Goal: Find specific page/section: Find specific page/section

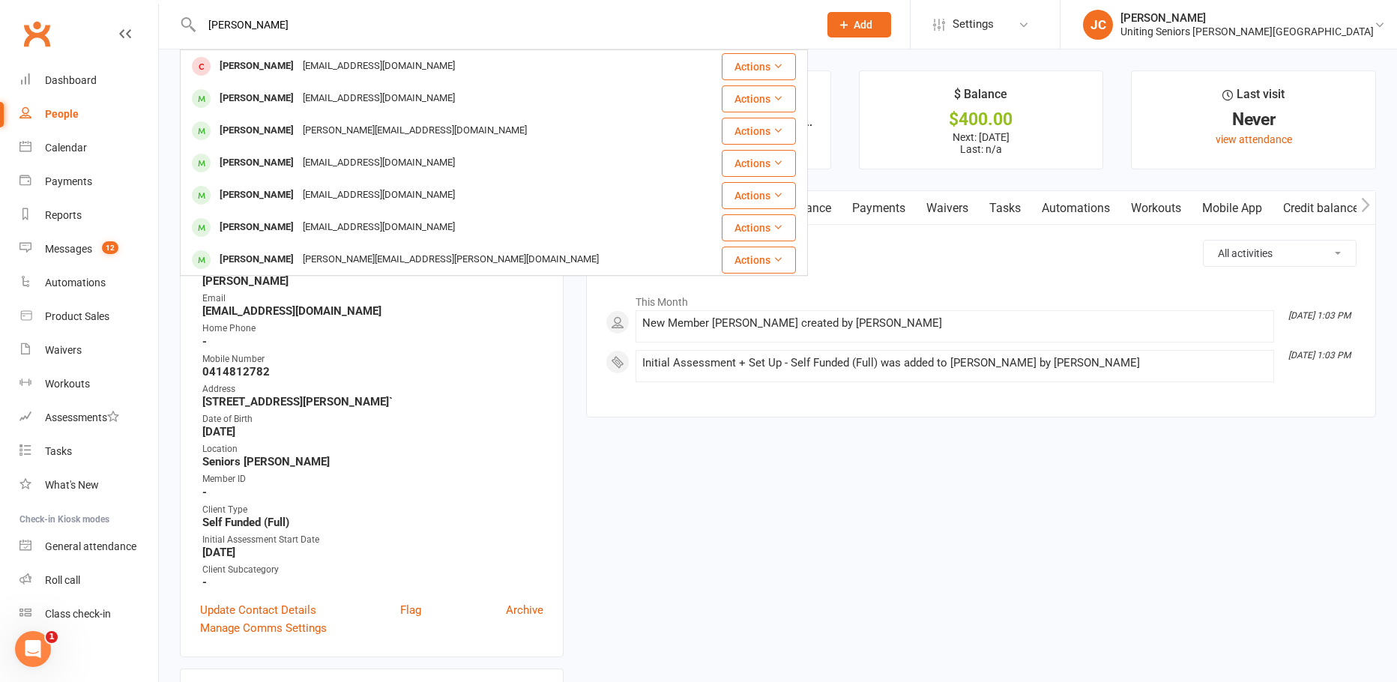
drag, startPoint x: 307, startPoint y: 22, endPoint x: 198, endPoint y: 34, distance: 109.4
click at [198, 34] on input "[PERSON_NAME]" at bounding box center [502, 24] width 611 height 21
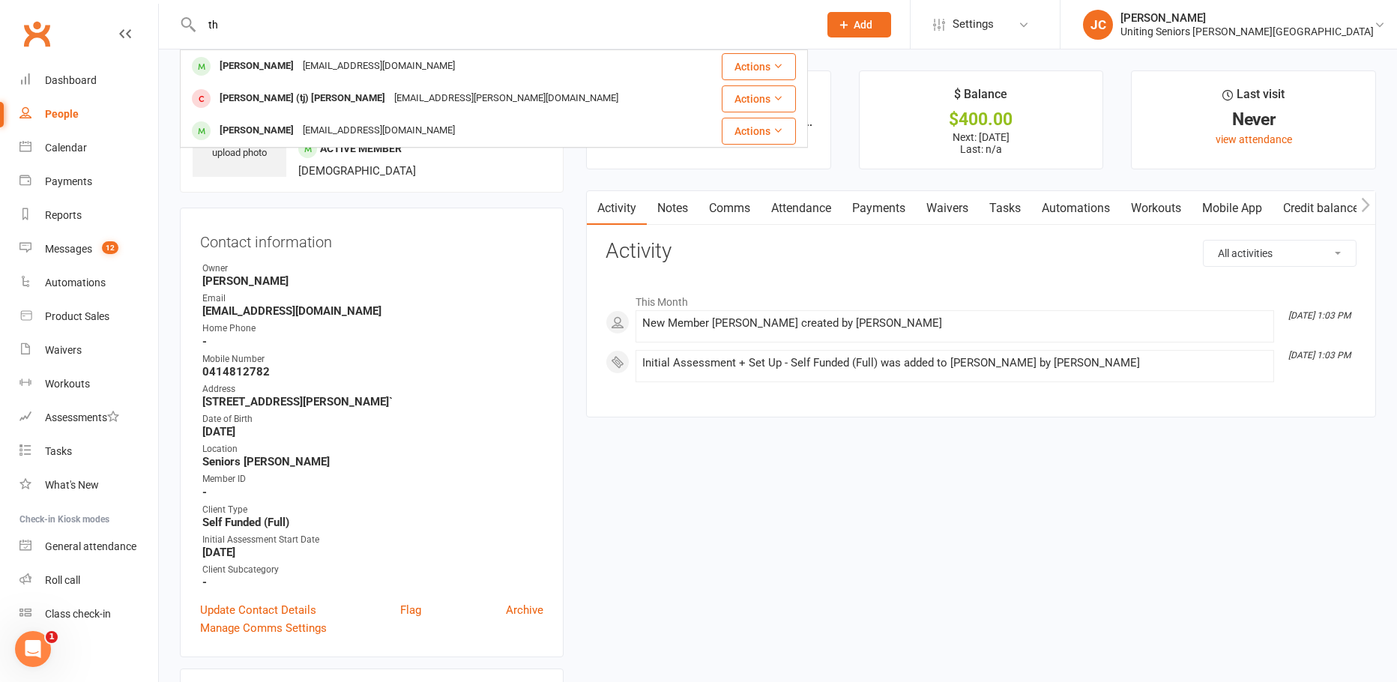
type input "t"
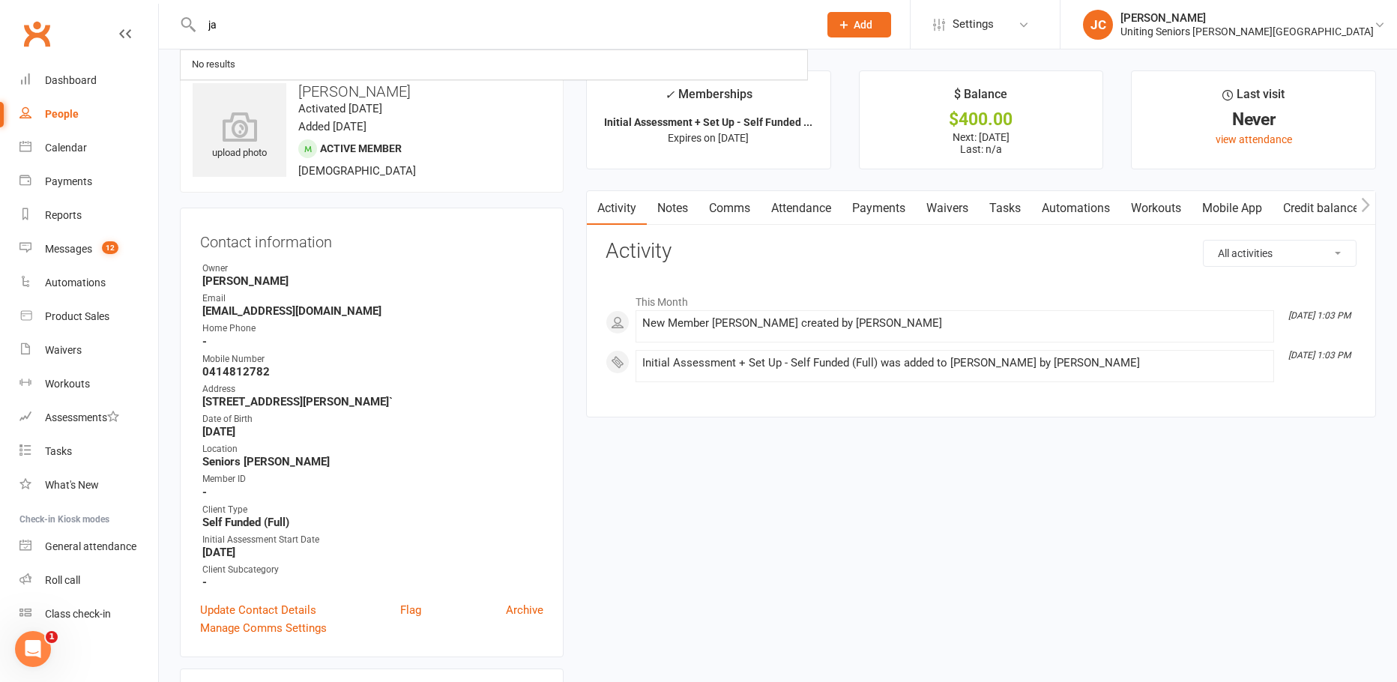
type input "j"
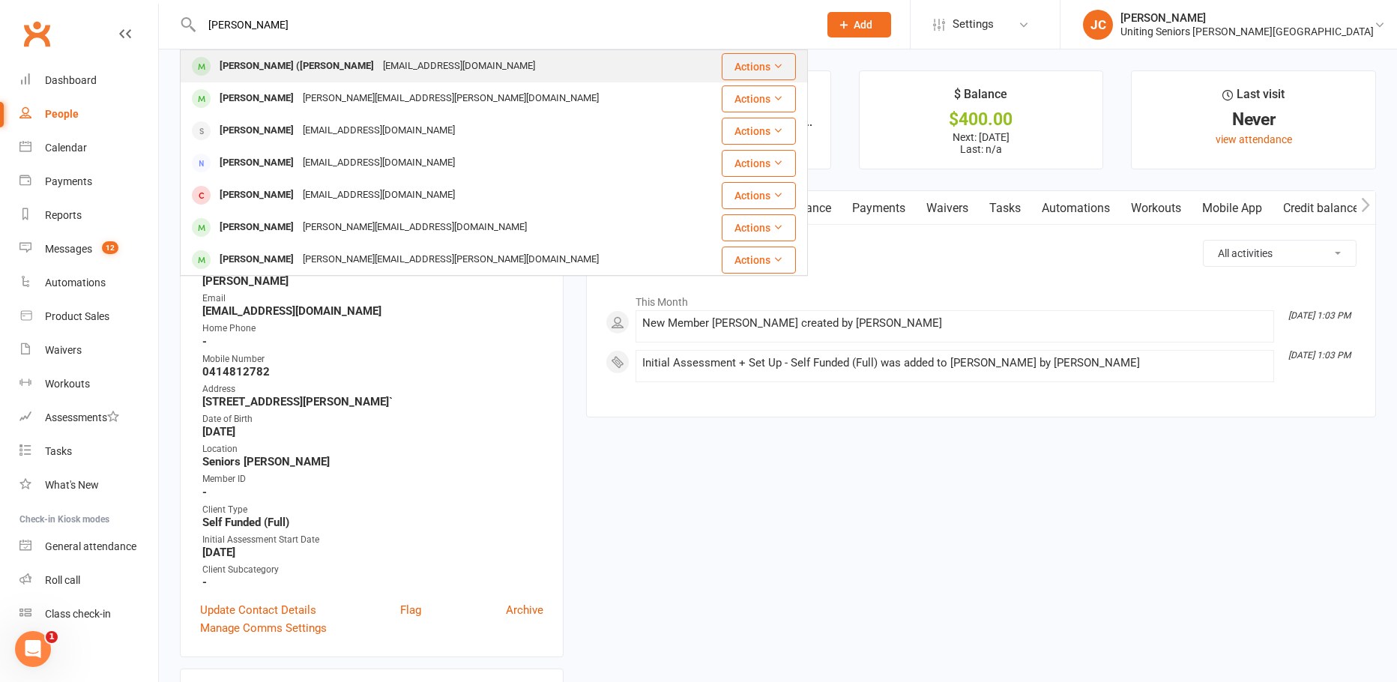
type input "[PERSON_NAME]"
click at [270, 73] on div "[PERSON_NAME] ([PERSON_NAME]" at bounding box center [296, 66] width 163 height 22
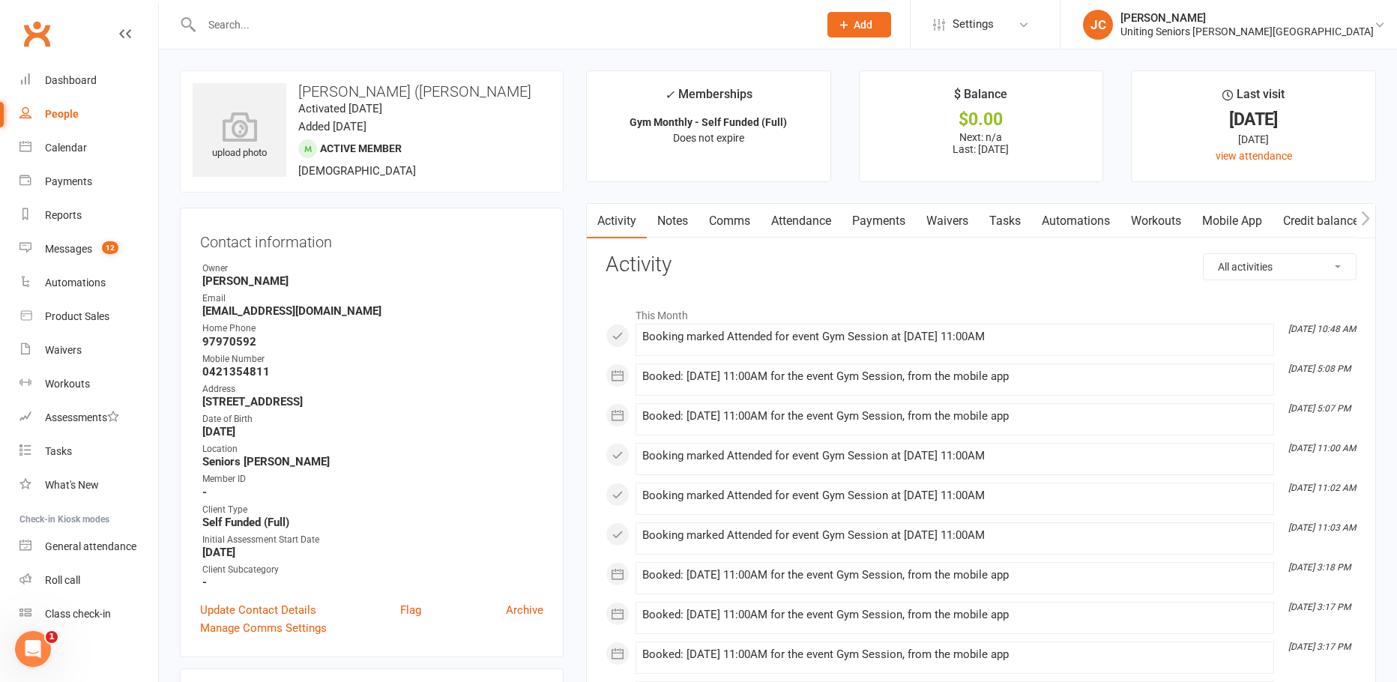
click at [471, 22] on input "text" at bounding box center [502, 24] width 611 height 21
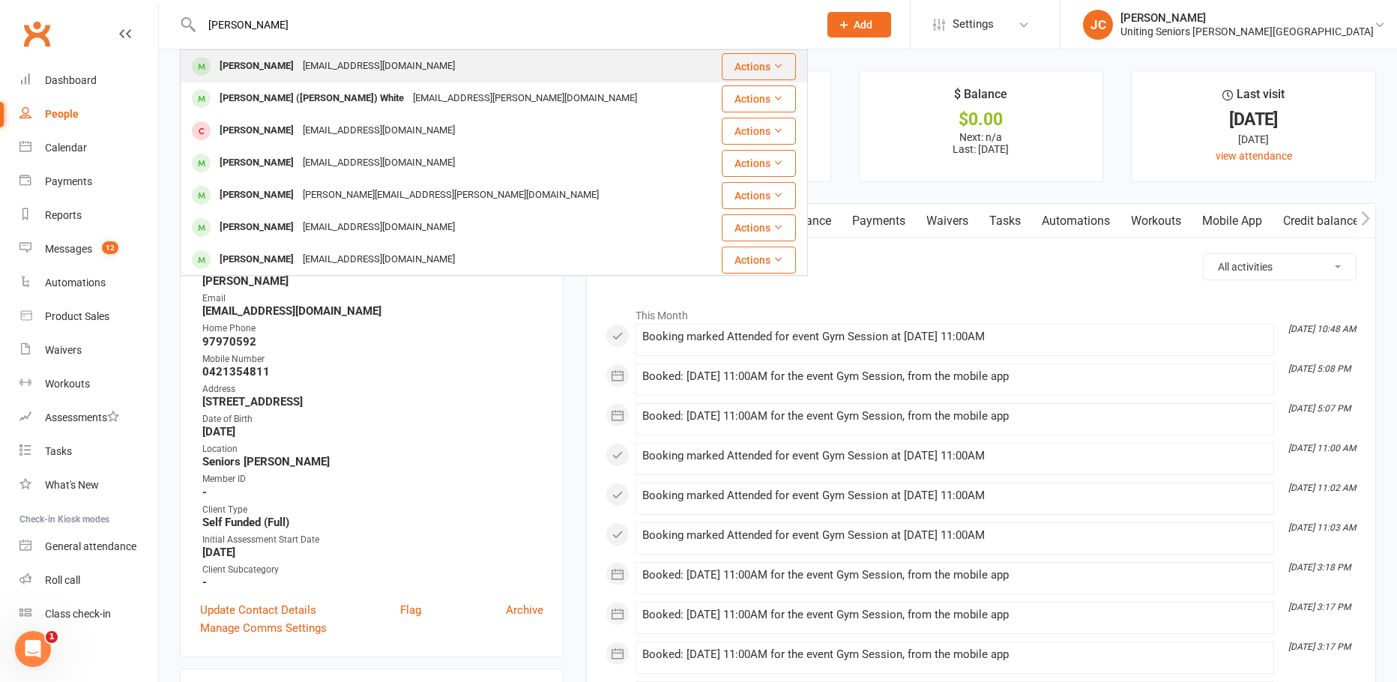
type input "[PERSON_NAME]"
click at [472, 72] on div "[PERSON_NAME] [EMAIL_ADDRESS][DOMAIN_NAME]" at bounding box center [445, 66] width 528 height 31
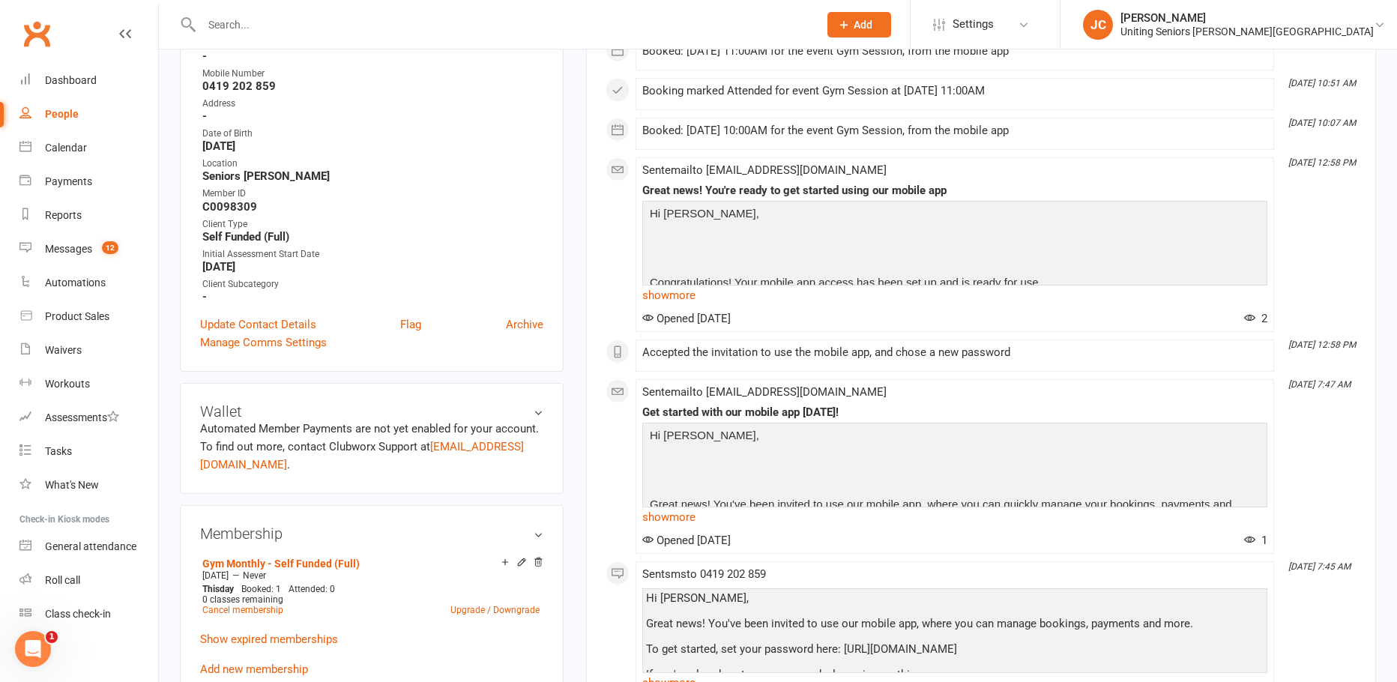
scroll to position [375, 0]
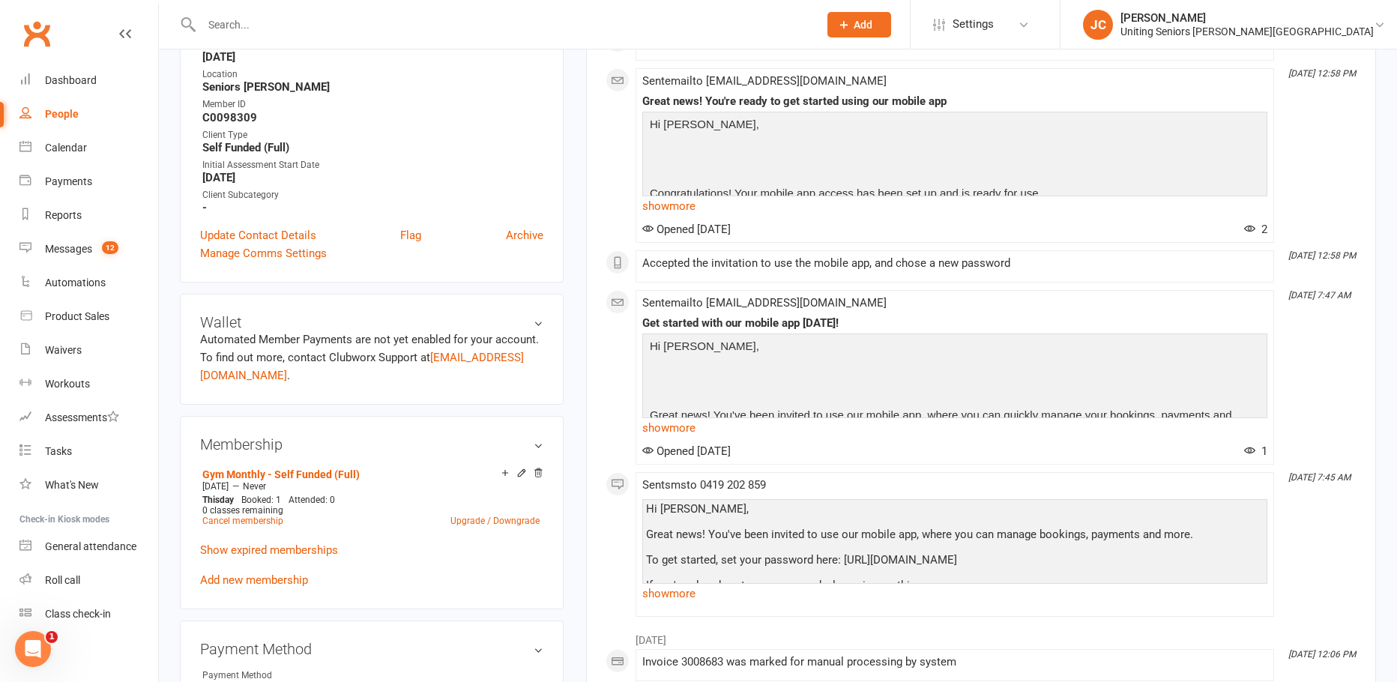
click at [237, 34] on div at bounding box center [494, 24] width 628 height 49
click at [242, 20] on input "text" at bounding box center [502, 24] width 611 height 21
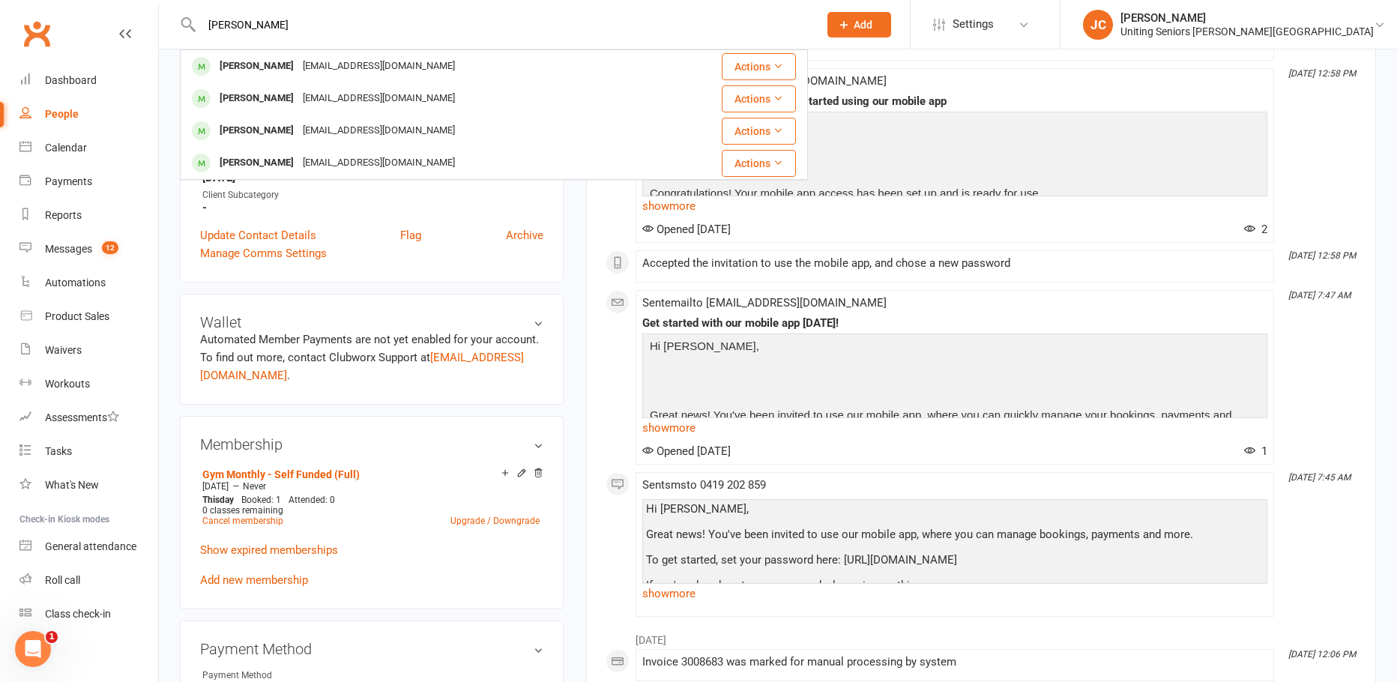
type input "[PERSON_NAME]"
click at [298, 67] on div "[EMAIL_ADDRESS][DOMAIN_NAME]" at bounding box center [378, 66] width 161 height 22
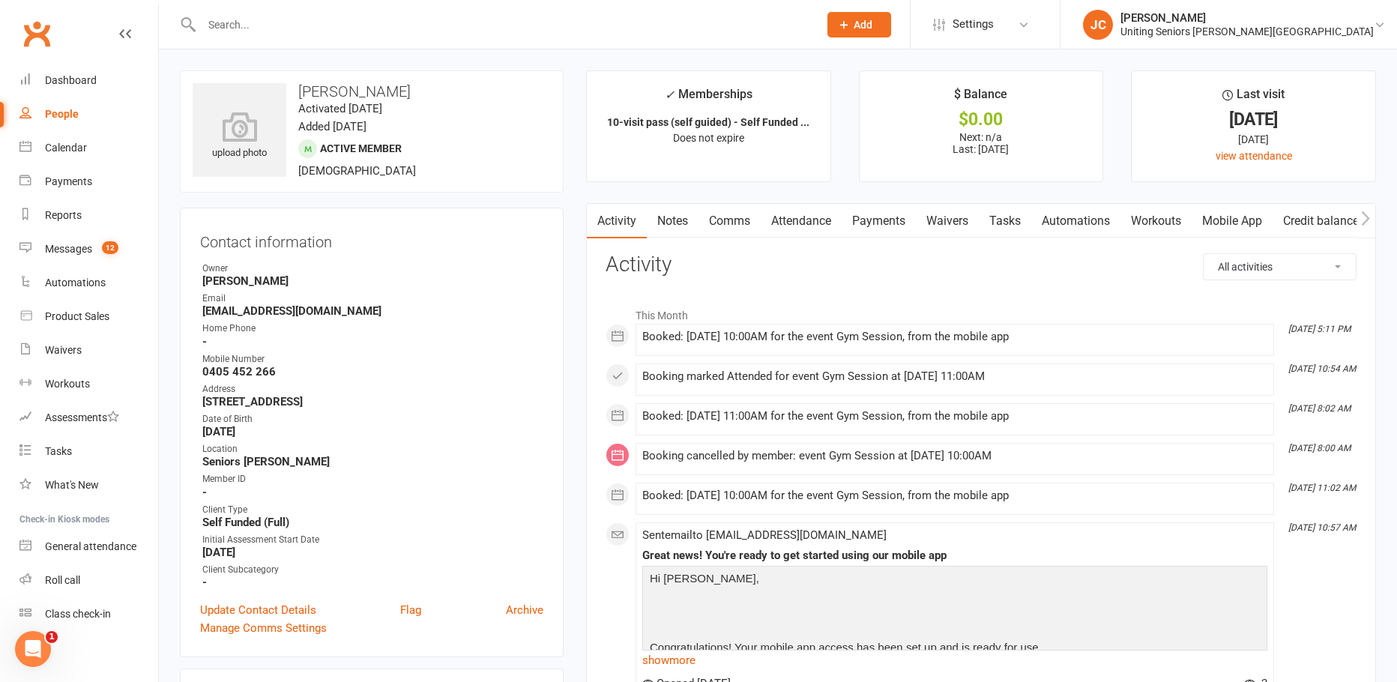
click at [246, 27] on input "text" at bounding box center [502, 24] width 611 height 21
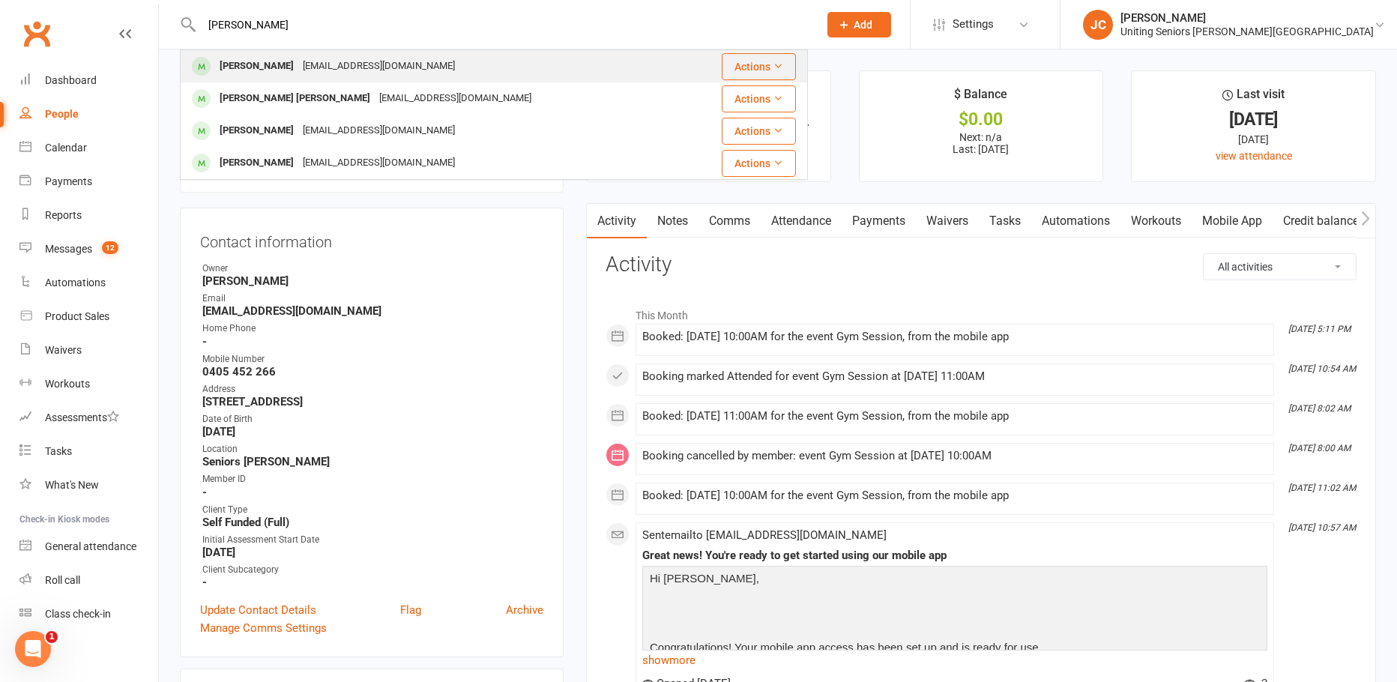
type input "[PERSON_NAME]"
click at [349, 65] on div "[EMAIL_ADDRESS][DOMAIN_NAME]" at bounding box center [378, 66] width 161 height 22
